Goal: Find specific page/section: Find specific page/section

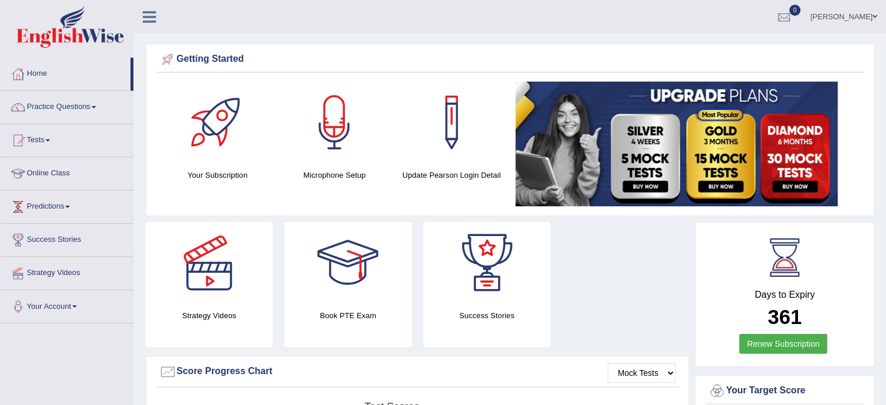
click at [54, 170] on link "Online Class" at bounding box center [67, 171] width 133 height 29
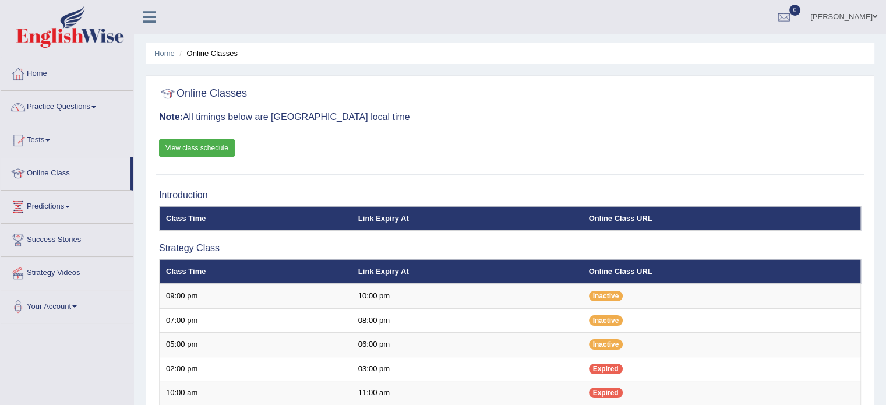
click at [202, 217] on th "Class Time" at bounding box center [256, 218] width 192 height 24
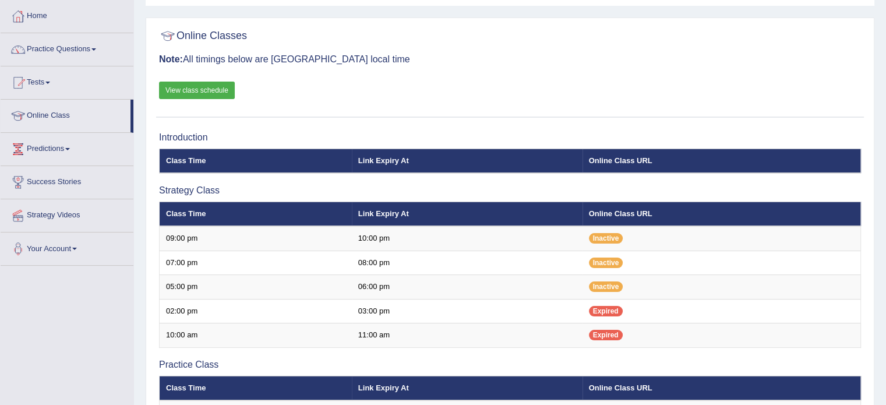
scroll to position [58, 0]
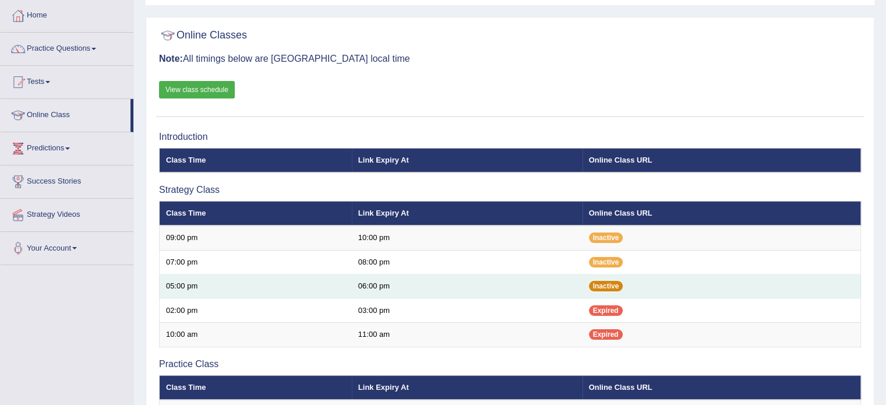
click at [608, 287] on span "Inactive" at bounding box center [606, 286] width 34 height 10
click at [602, 286] on span "Inactive" at bounding box center [606, 286] width 34 height 10
click at [367, 291] on td "06:00 pm" at bounding box center [467, 286] width 231 height 24
click at [367, 284] on td "06:00 pm" at bounding box center [467, 286] width 231 height 24
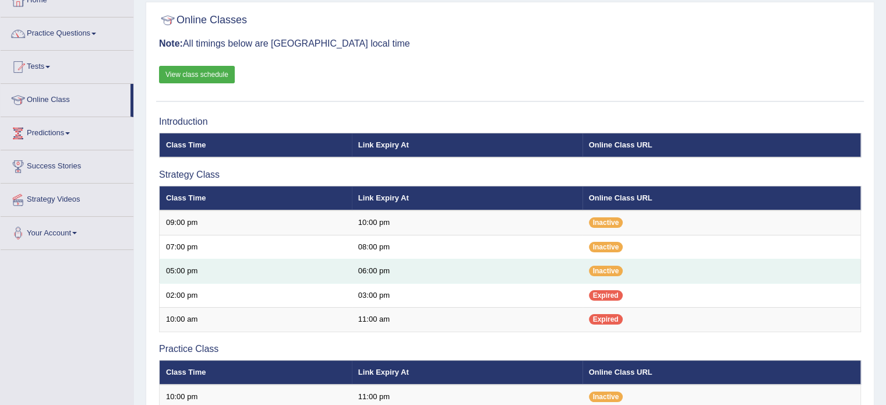
scroll to position [82, 0]
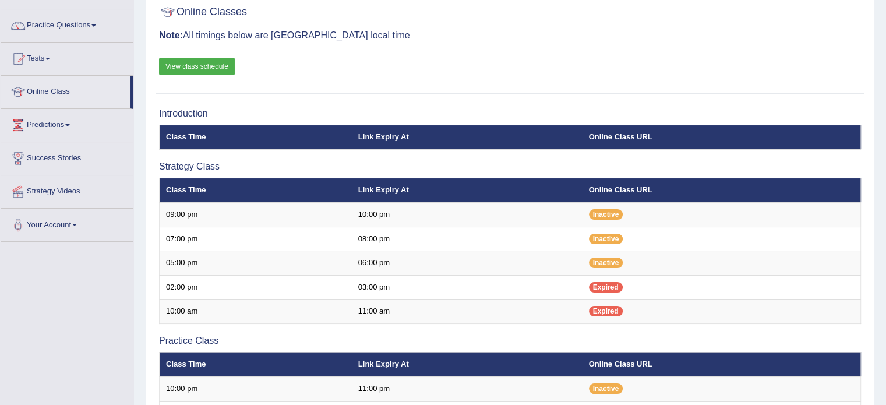
click at [44, 90] on link "Online Class" at bounding box center [66, 90] width 130 height 29
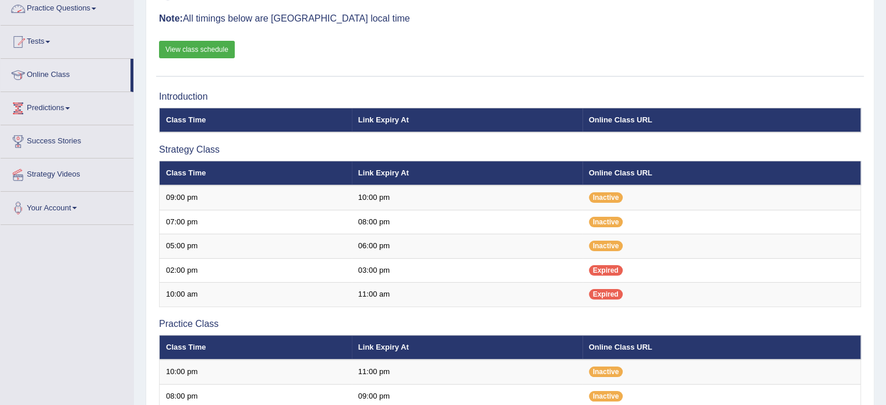
scroll to position [117, 0]
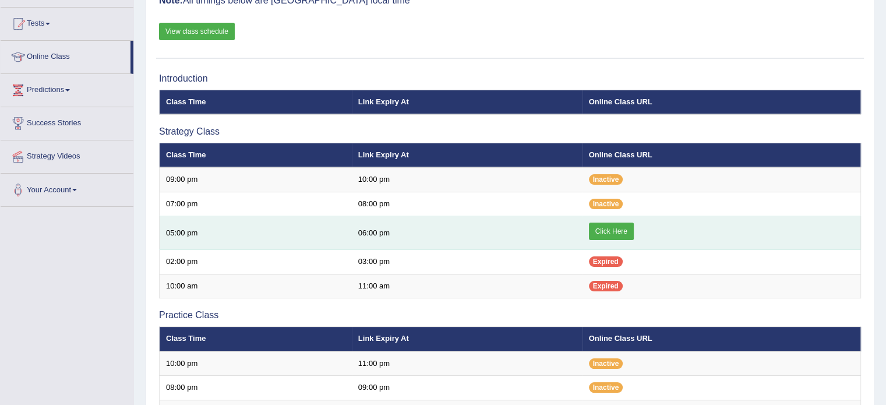
click at [609, 229] on link "Click Here" at bounding box center [611, 231] width 45 height 17
